Goal: Check status: Check status

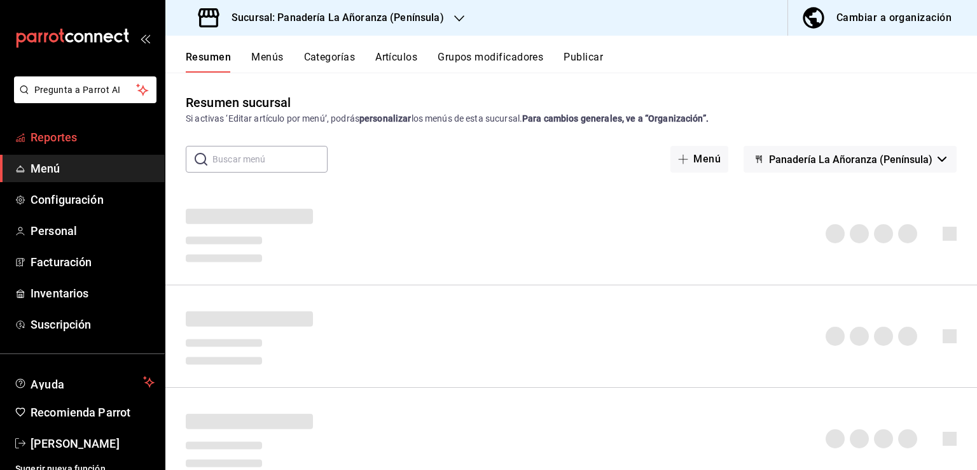
click at [65, 132] on span "Reportes" at bounding box center [93, 137] width 124 height 17
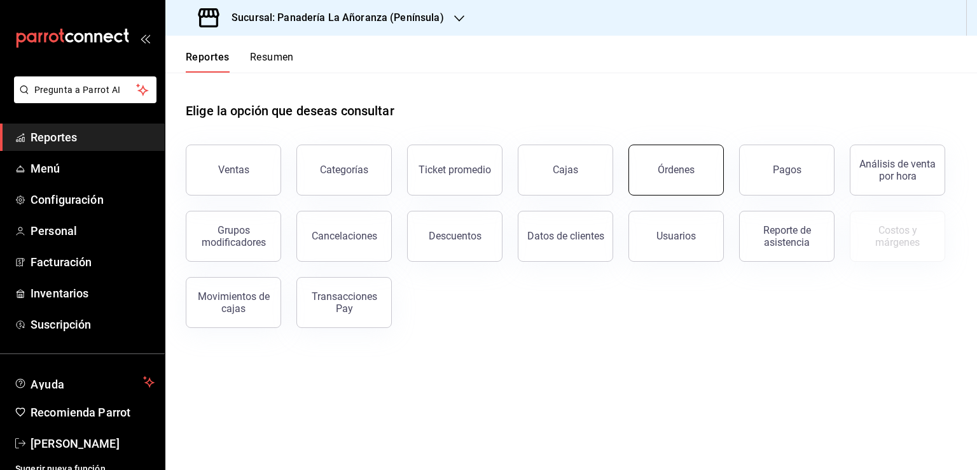
click at [681, 164] on div "Órdenes" at bounding box center [676, 170] width 37 height 12
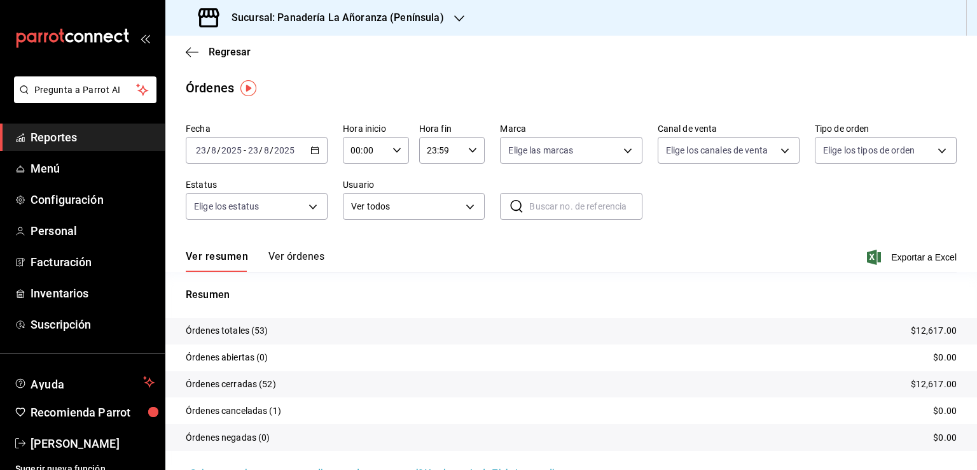
click at [458, 21] on icon "button" at bounding box center [459, 18] width 10 height 10
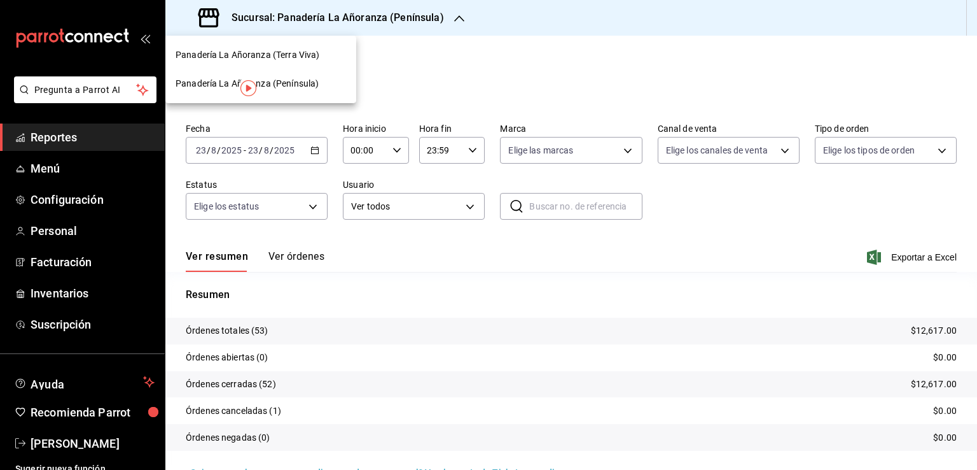
click at [289, 60] on span "Panadería La Añoranza (Terra Viva)" at bounding box center [248, 54] width 144 height 13
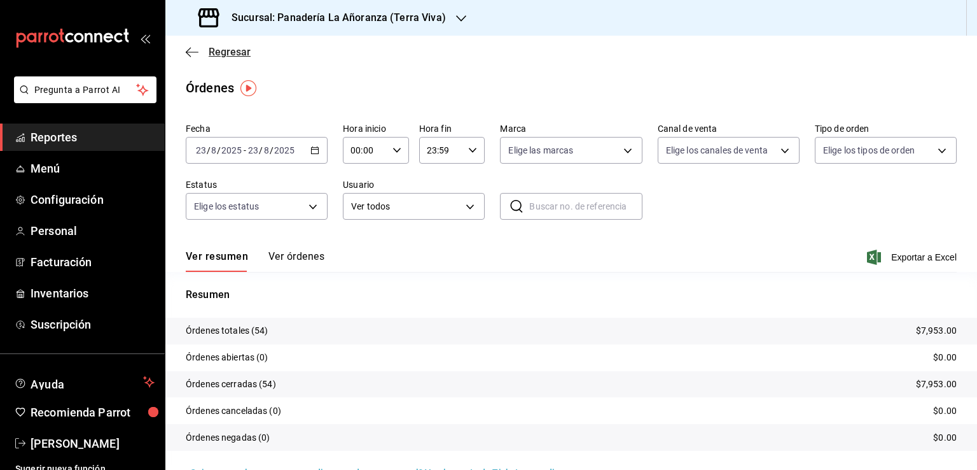
click at [188, 54] on icon "button" at bounding box center [188, 52] width 5 height 10
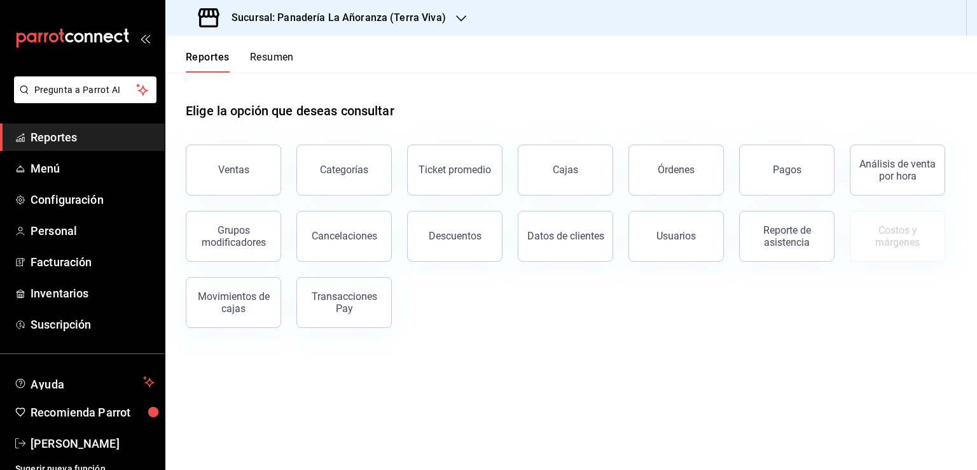
click at [284, 57] on button "Resumen" at bounding box center [272, 62] width 44 height 22
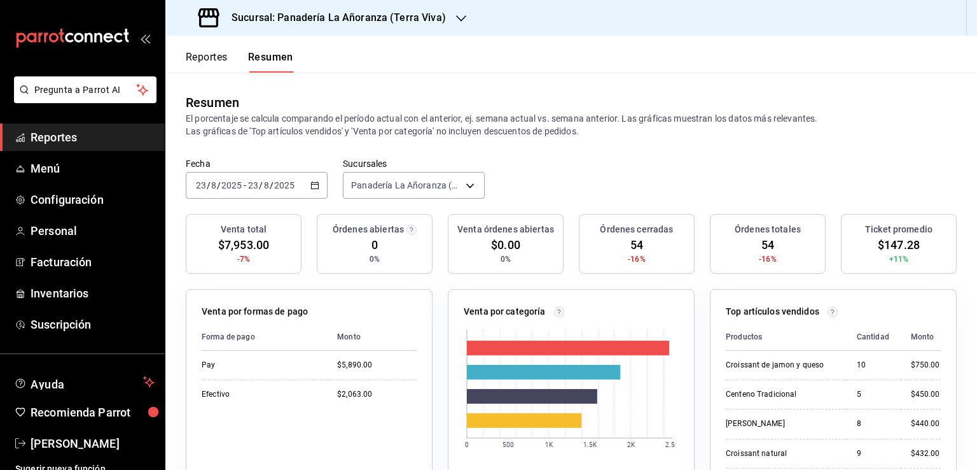
click at [249, 183] on input "23" at bounding box center [253, 185] width 11 height 10
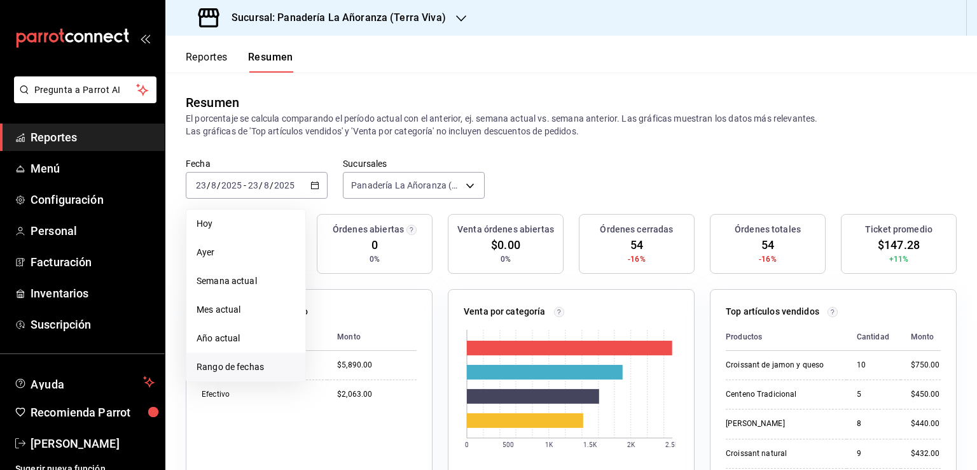
click at [244, 365] on span "Rango de fechas" at bounding box center [246, 366] width 99 height 13
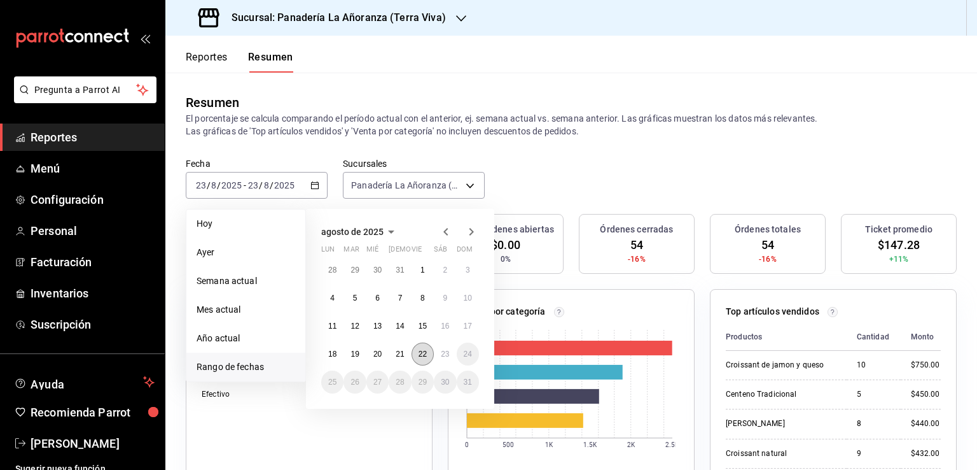
click at [419, 356] on abbr "22" at bounding box center [423, 353] width 8 height 9
click at [440, 358] on button "23" at bounding box center [445, 353] width 22 height 23
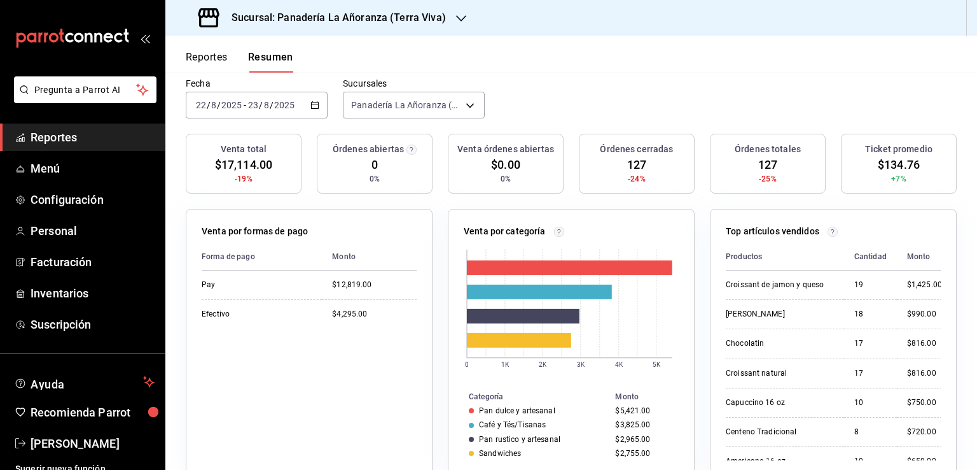
scroll to position [64, 0]
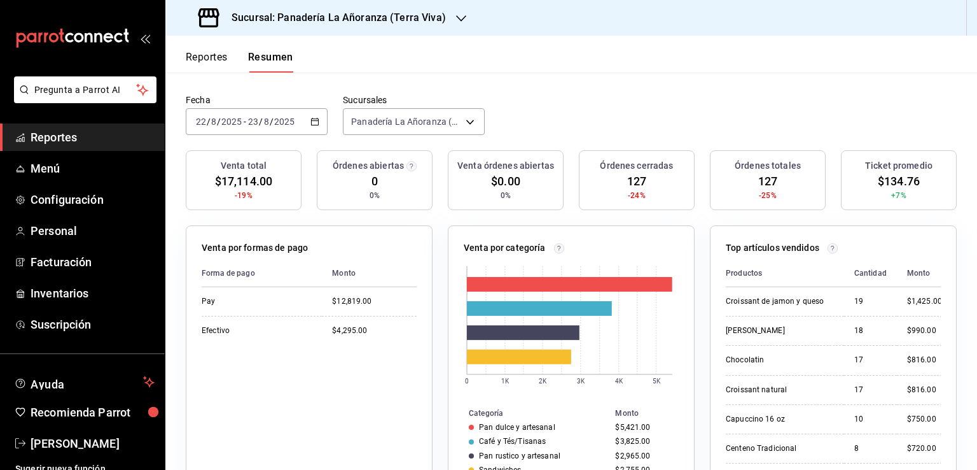
click at [456, 18] on icon "button" at bounding box center [461, 18] width 10 height 10
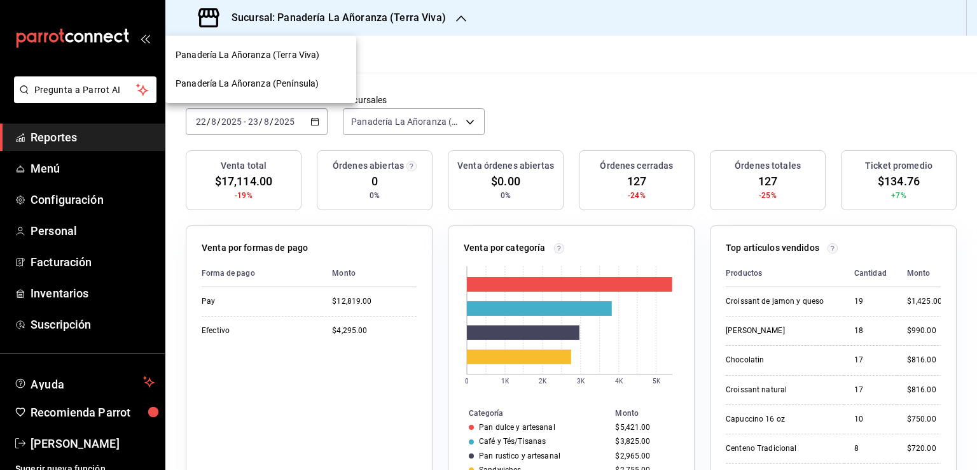
click at [307, 80] on span "Panadería La Añoranza (Península)" at bounding box center [247, 83] width 143 height 13
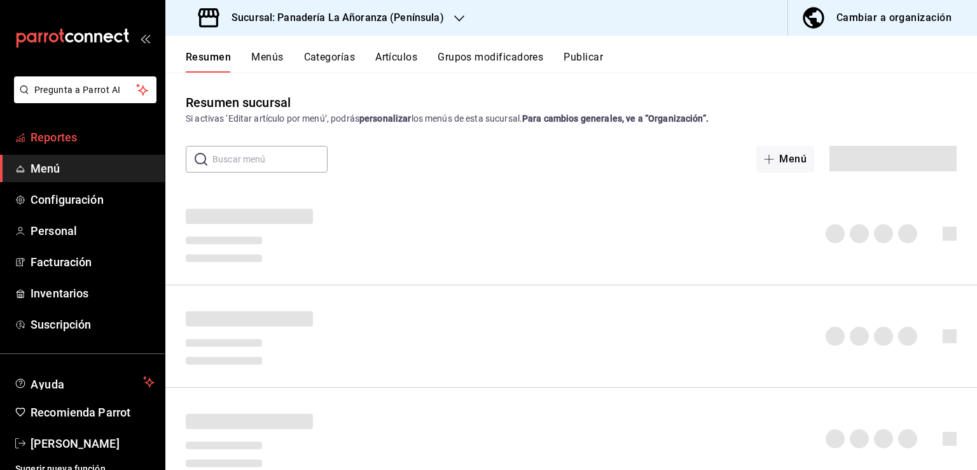
click at [59, 140] on span "Reportes" at bounding box center [93, 137] width 124 height 17
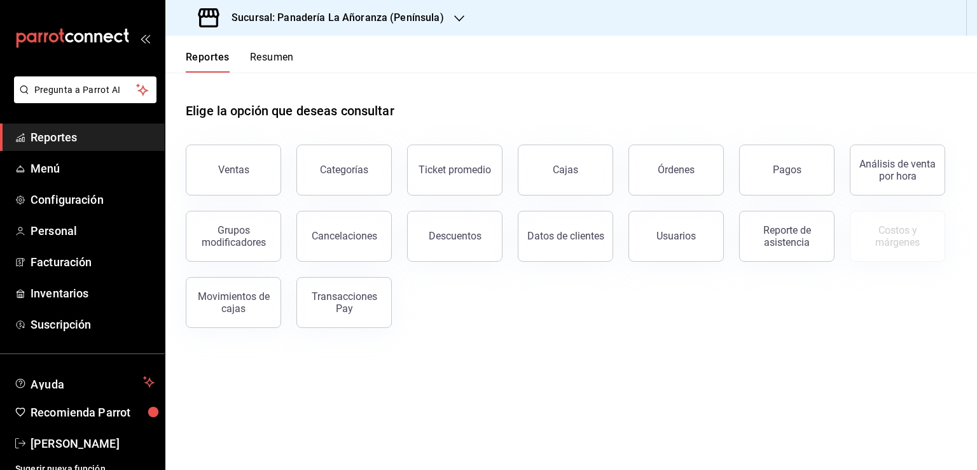
click at [272, 53] on button "Resumen" at bounding box center [272, 62] width 44 height 22
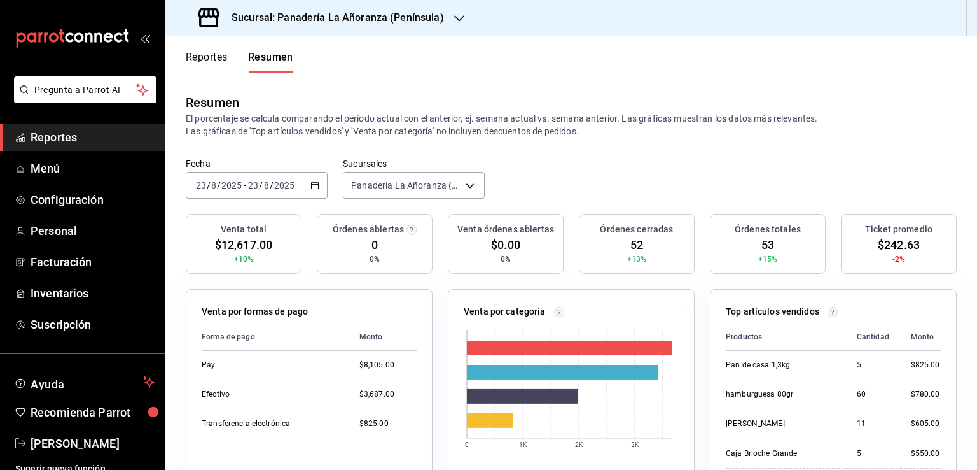
click at [458, 21] on icon "button" at bounding box center [459, 18] width 10 height 10
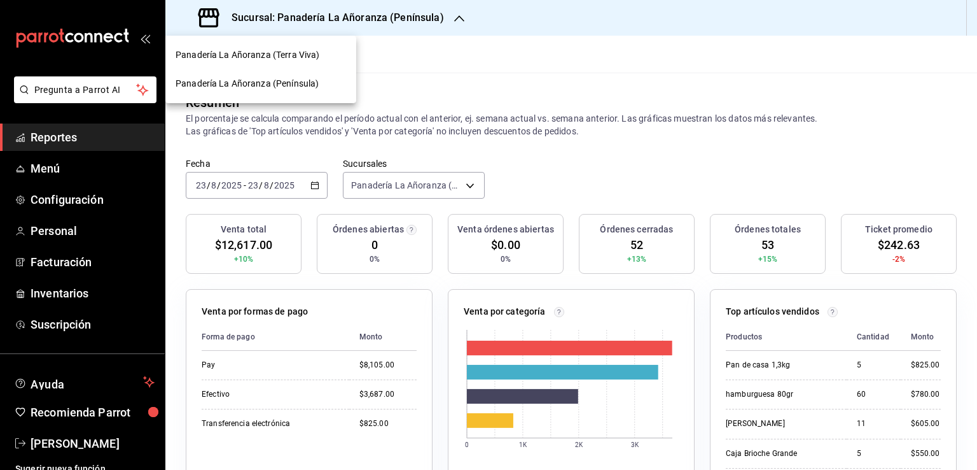
click at [307, 59] on span "Panadería La Añoranza (Terra Viva)" at bounding box center [248, 54] width 144 height 13
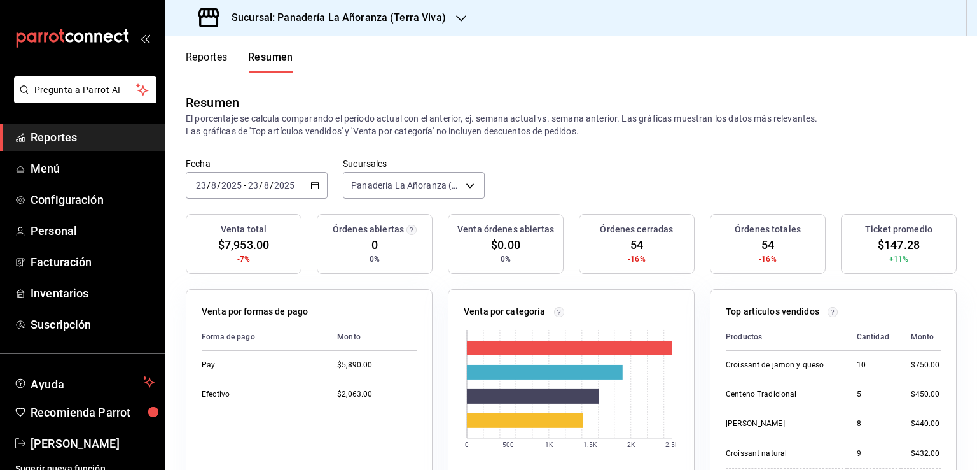
click at [283, 184] on input "2025" at bounding box center [285, 185] width 22 height 10
click at [199, 314] on span "Mes actual" at bounding box center [246, 309] width 99 height 13
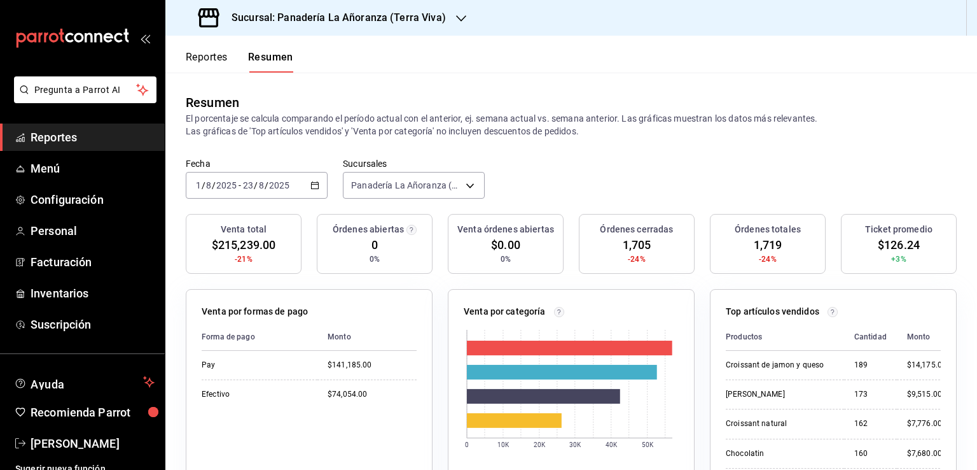
click at [249, 188] on input "23" at bounding box center [247, 185] width 11 height 10
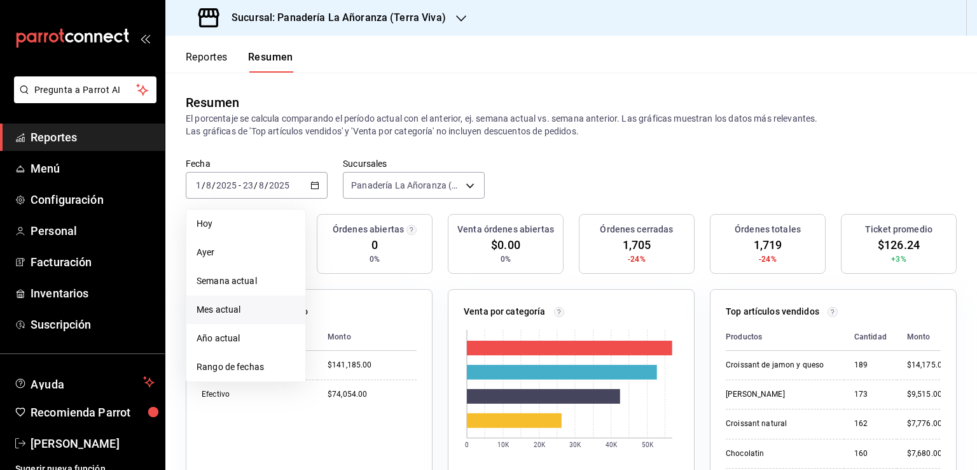
click at [389, 25] on div "Sucursal: Panadería La Añoranza (Terra Viva)" at bounding box center [324, 18] width 296 height 36
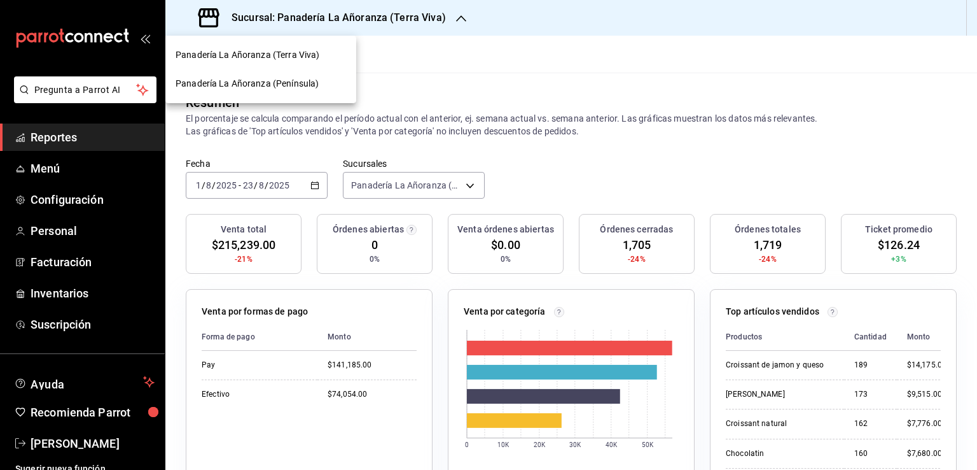
click at [298, 82] on span "Panadería La Añoranza (Península)" at bounding box center [247, 83] width 143 height 13
